Goal: Navigation & Orientation: Find specific page/section

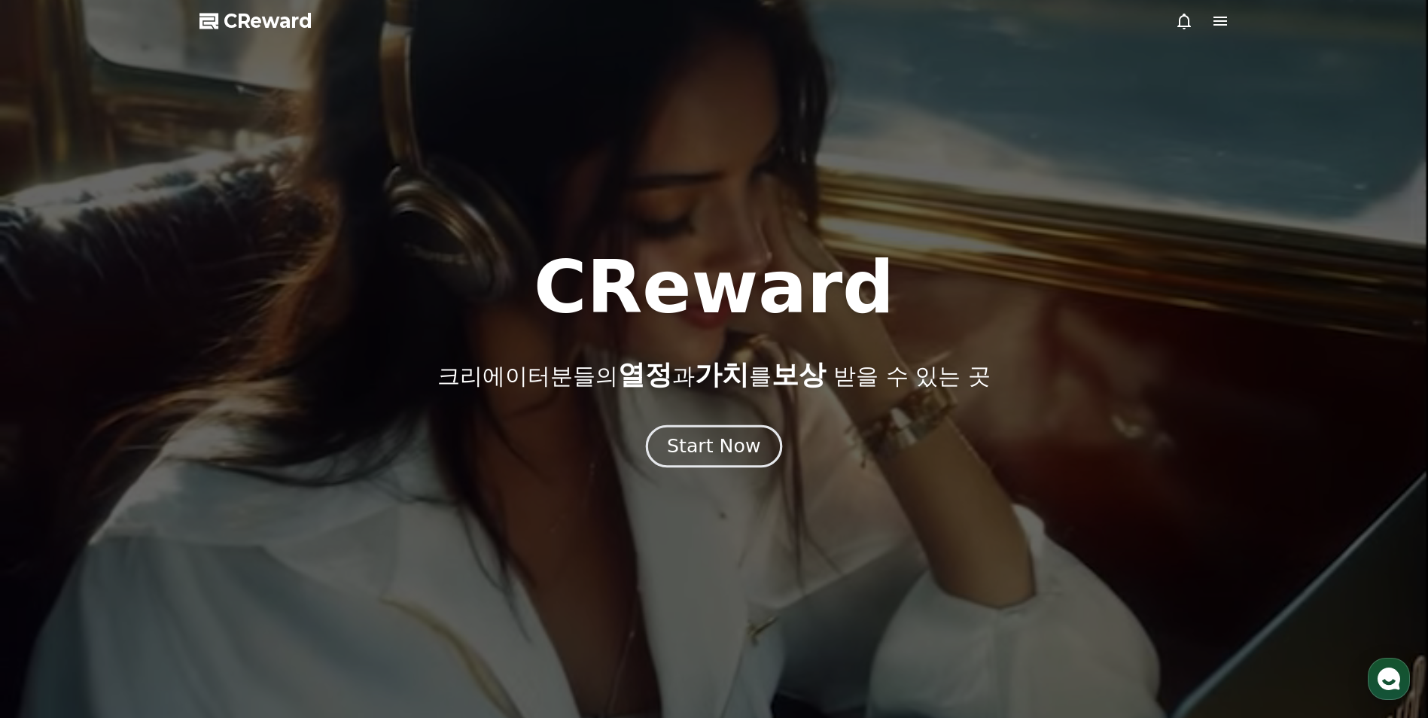
click at [755, 440] on div "Start Now" at bounding box center [713, 447] width 93 height 26
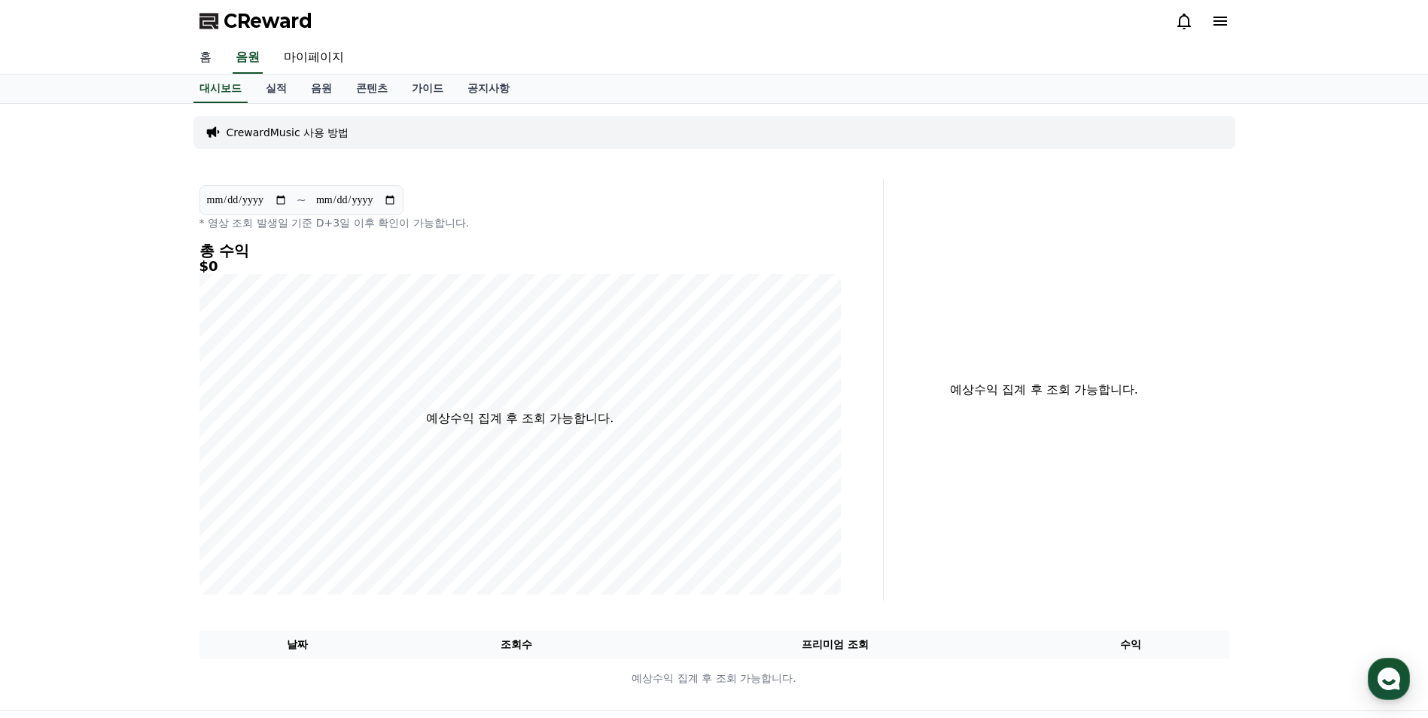
click at [196, 59] on link "홈" at bounding box center [205, 58] width 36 height 32
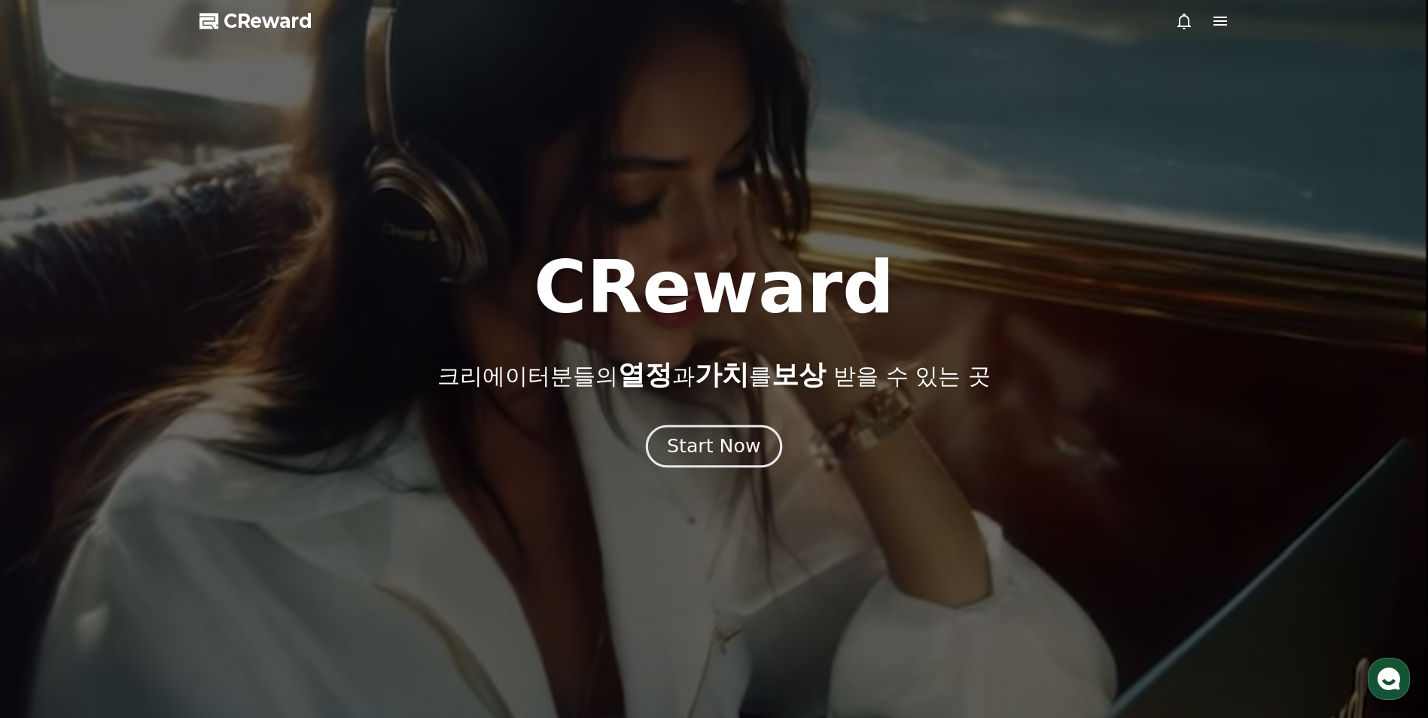
click at [693, 443] on div "Start Now" at bounding box center [713, 447] width 93 height 26
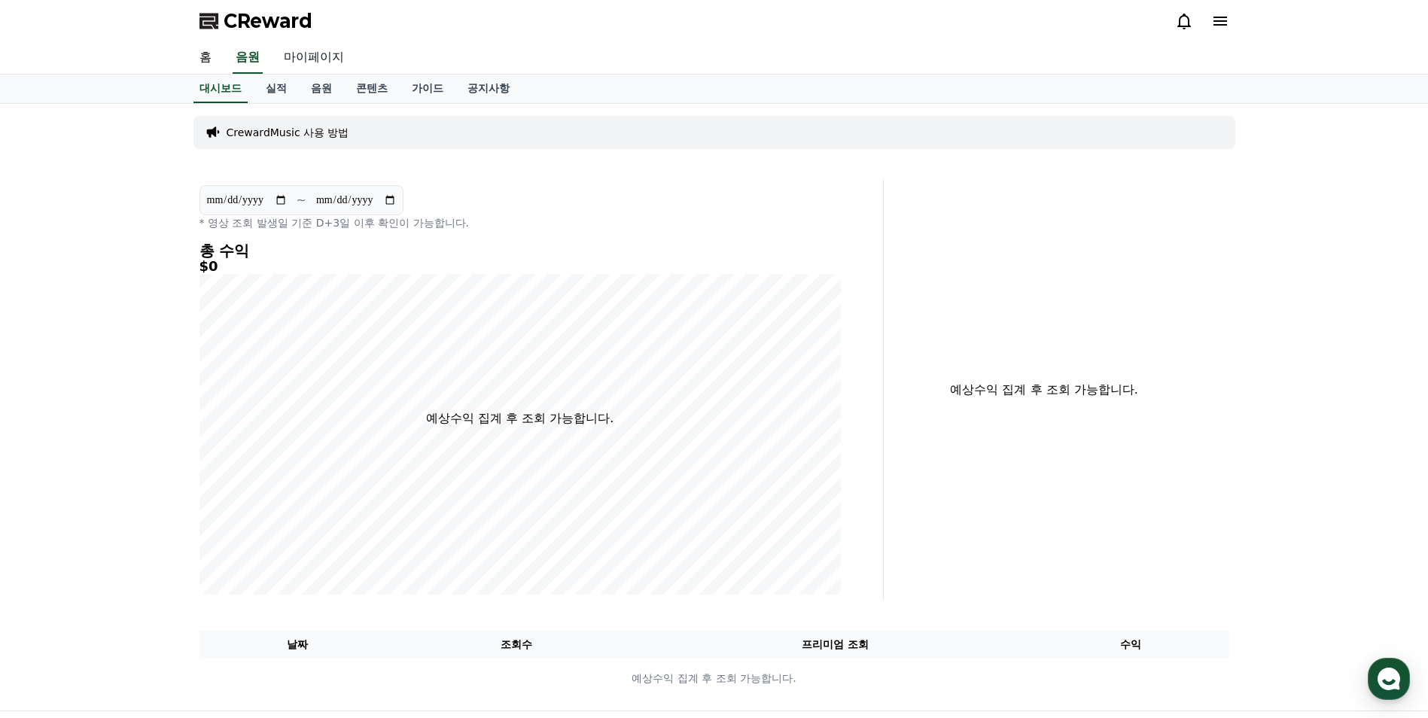
click at [306, 57] on link "마이페이지" at bounding box center [314, 58] width 84 height 32
select select "**********"
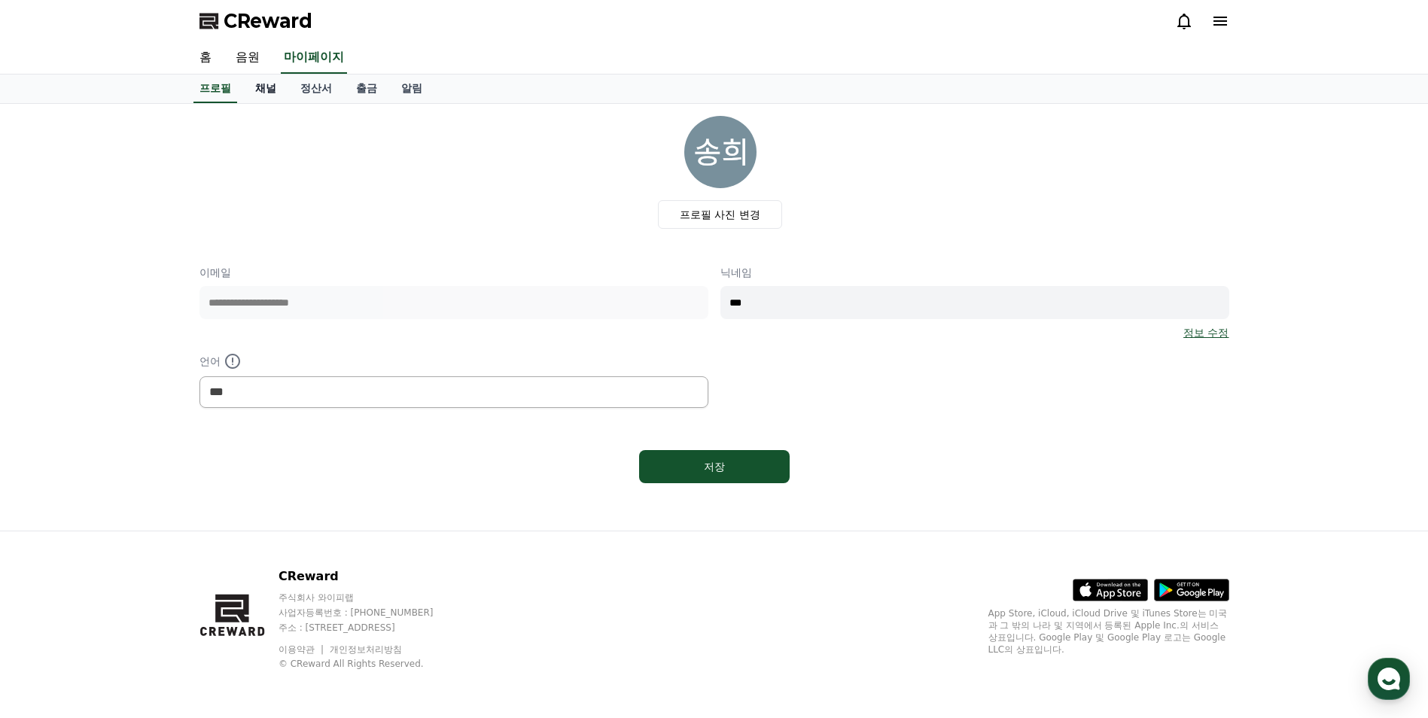
drag, startPoint x: 268, startPoint y: 84, endPoint x: 287, endPoint y: 97, distance: 22.8
click at [267, 84] on link "채널" at bounding box center [265, 89] width 45 height 29
